Goal: Navigation & Orientation: Find specific page/section

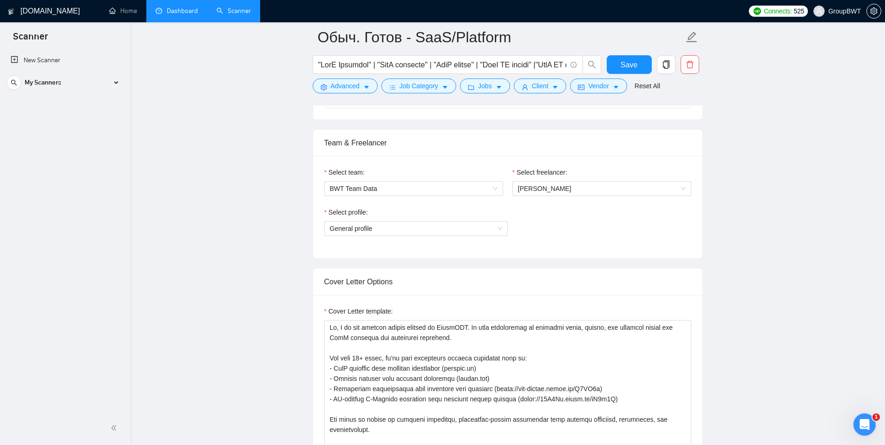
click at [175, 13] on link "Dashboard" at bounding box center [177, 11] width 42 height 8
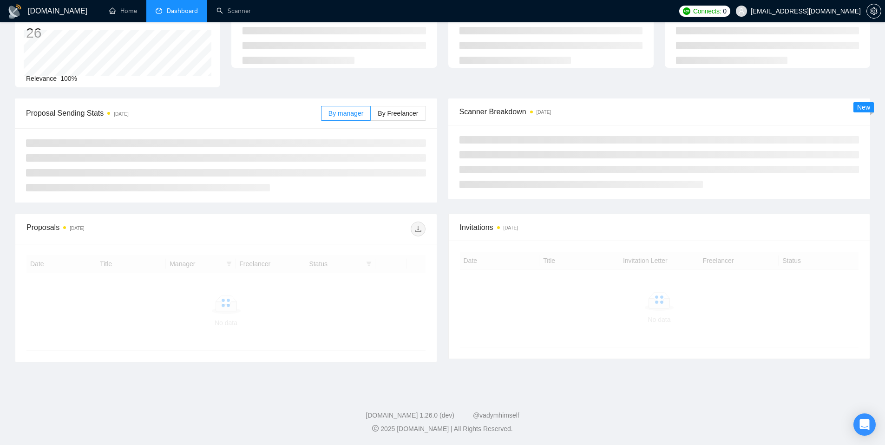
scroll to position [87, 0]
click at [743, 28] on div "My Teams" at bounding box center [743, 28] width 0 height 0
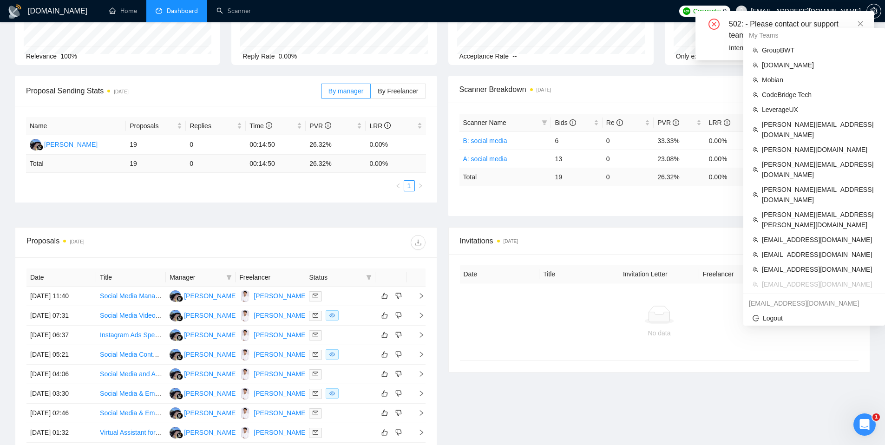
scroll to position [0, 0]
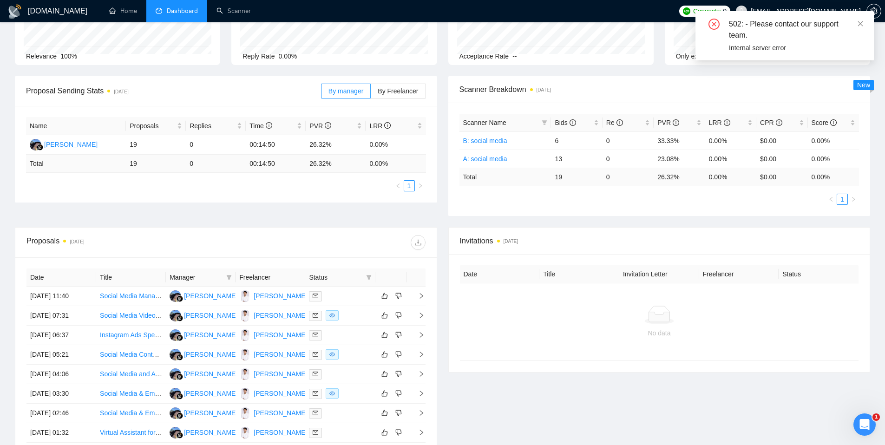
click at [802, 12] on div "502: - Please contact our support team. Internal server error" at bounding box center [784, 35] width 178 height 49
click at [864, 22] on div "502: - Please contact our support team. Internal server error" at bounding box center [784, 35] width 178 height 49
click at [861, 22] on icon "close" at bounding box center [860, 23] width 5 height 5
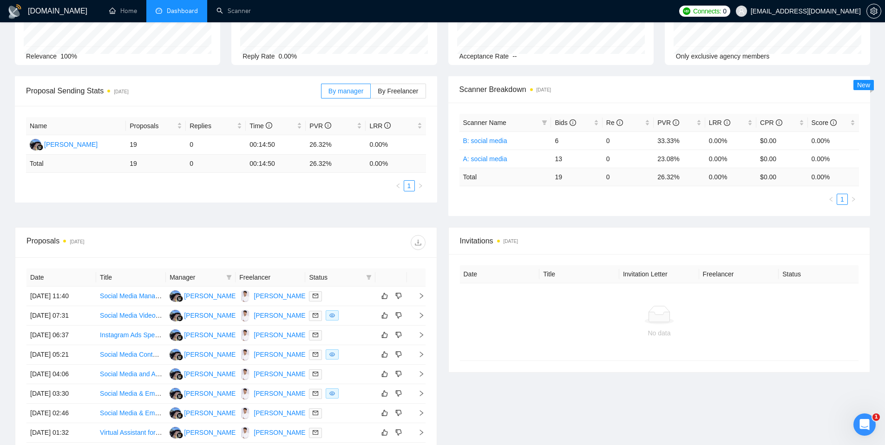
click at [806, 11] on span "webbsenterprisesllc@gmail.com" at bounding box center [806, 11] width 110 height 0
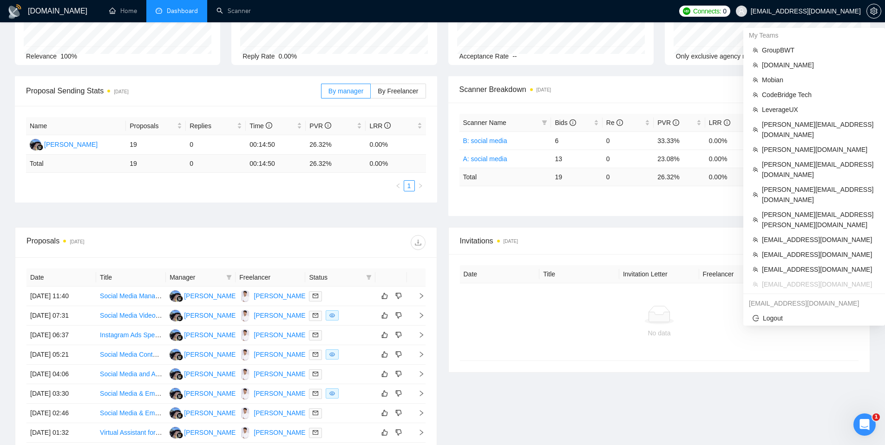
click at [811, 11] on span "[EMAIL_ADDRESS][DOMAIN_NAME]" at bounding box center [806, 11] width 110 height 0
click at [782, 313] on span "Logout" at bounding box center [814, 318] width 123 height 10
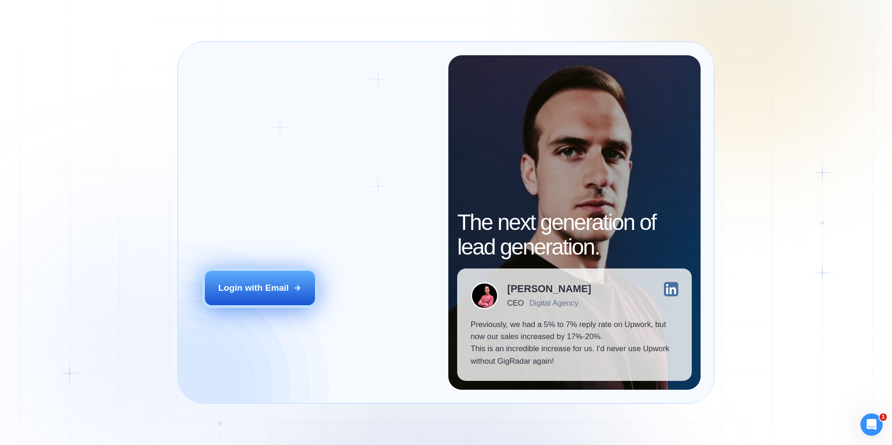
click at [228, 276] on button "Login with Email" at bounding box center [260, 288] width 111 height 34
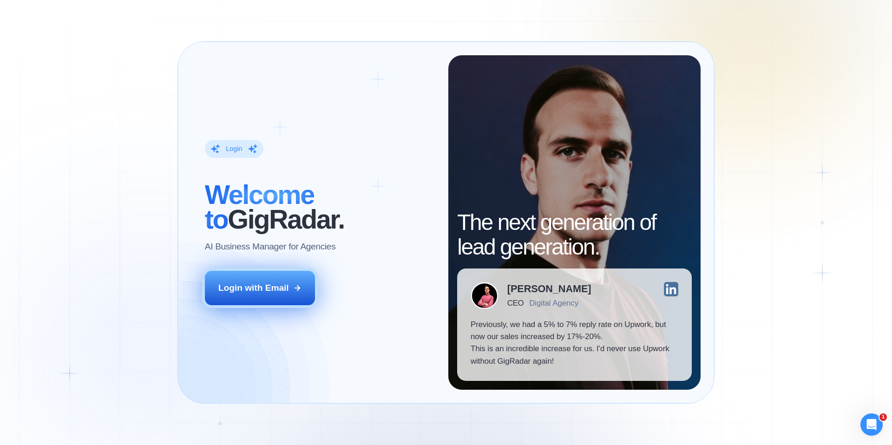
click at [263, 291] on div "Login with Email" at bounding box center [253, 288] width 71 height 12
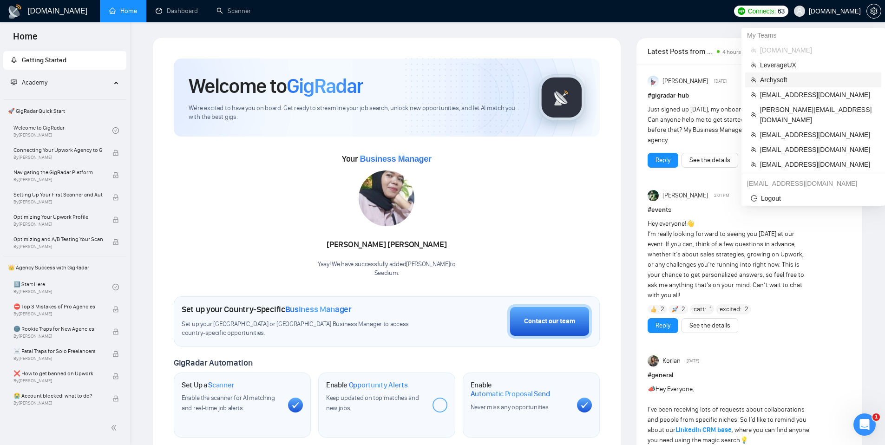
click at [767, 79] on span "Archysoft" at bounding box center [818, 80] width 116 height 10
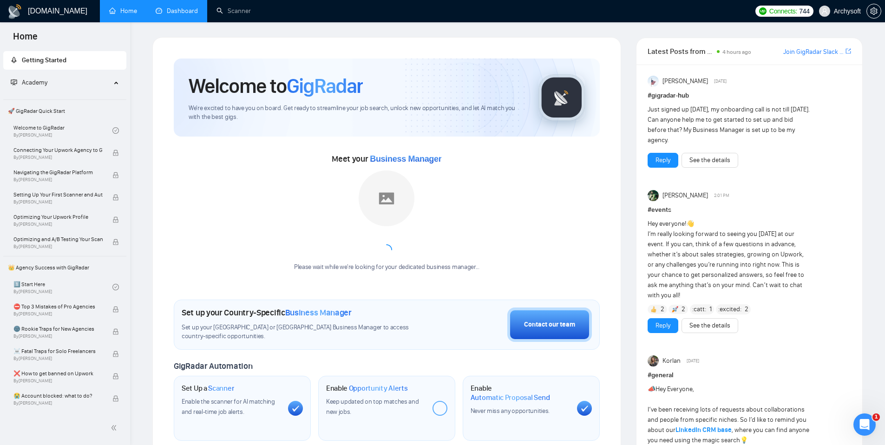
click at [183, 13] on link "Dashboard" at bounding box center [177, 11] width 42 height 8
